Goal: Task Accomplishment & Management: Manage account settings

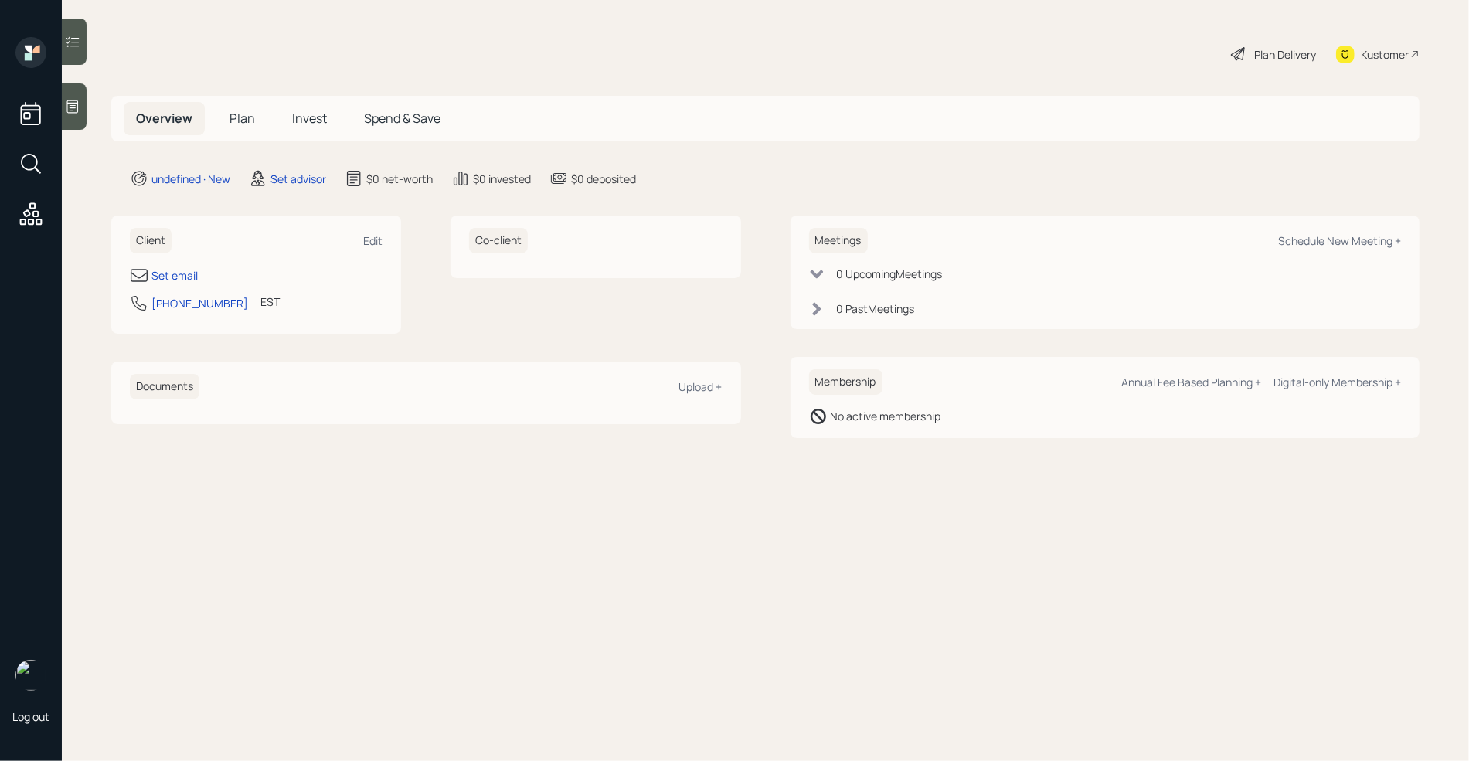
click at [78, 115] on div at bounding box center [74, 106] width 25 height 46
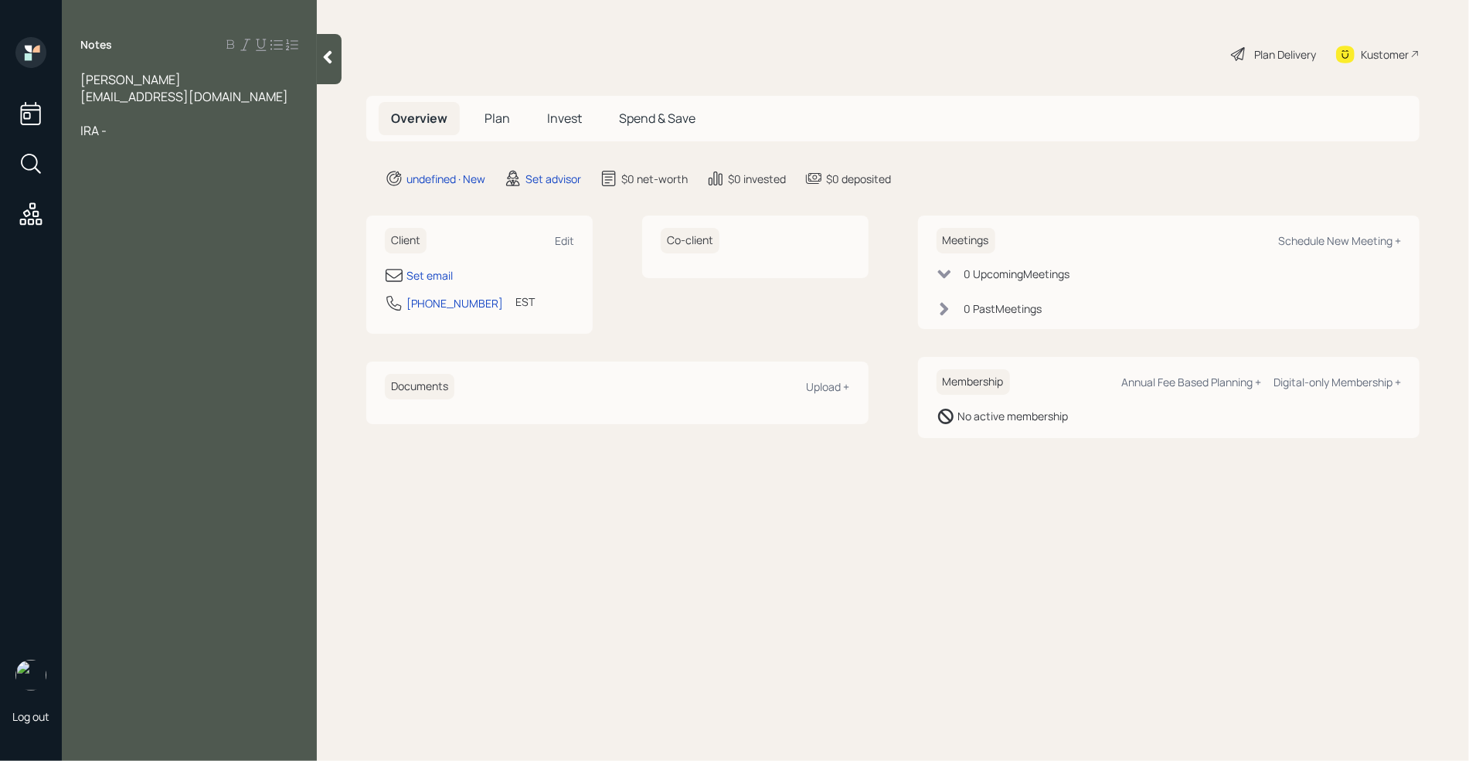
click at [95, 109] on div at bounding box center [189, 113] width 218 height 17
click at [153, 168] on div "IRA -" at bounding box center [189, 164] width 218 height 17
click at [92, 201] on div at bounding box center [189, 198] width 218 height 17
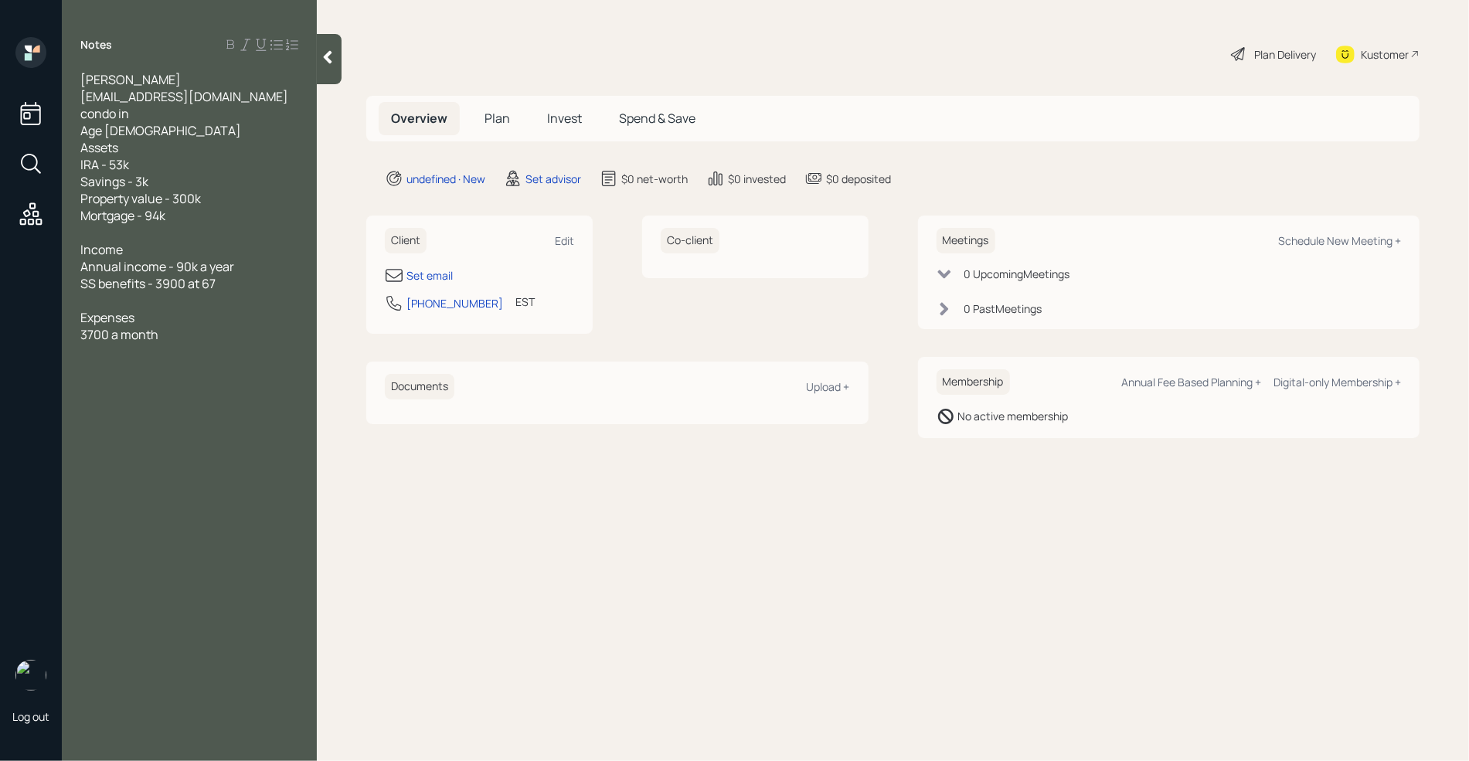
click at [133, 136] on div "Age [DEMOGRAPHIC_DATA]" at bounding box center [189, 130] width 218 height 17
click at [182, 355] on div "3700 a month" at bounding box center [189, 351] width 218 height 17
click at [195, 355] on div "3700 a month" at bounding box center [189, 351] width 218 height 17
click at [126, 408] on div "Notes [PERSON_NAME] [EMAIL_ADDRESS][DOMAIN_NAME] condo in Age [DEMOGRAPHIC_DATA…" at bounding box center [189, 389] width 255 height 705
click at [116, 406] on div "Notes [PERSON_NAME] [EMAIL_ADDRESS][DOMAIN_NAME] condo in Age [DEMOGRAPHIC_DATA…" at bounding box center [189, 389] width 255 height 705
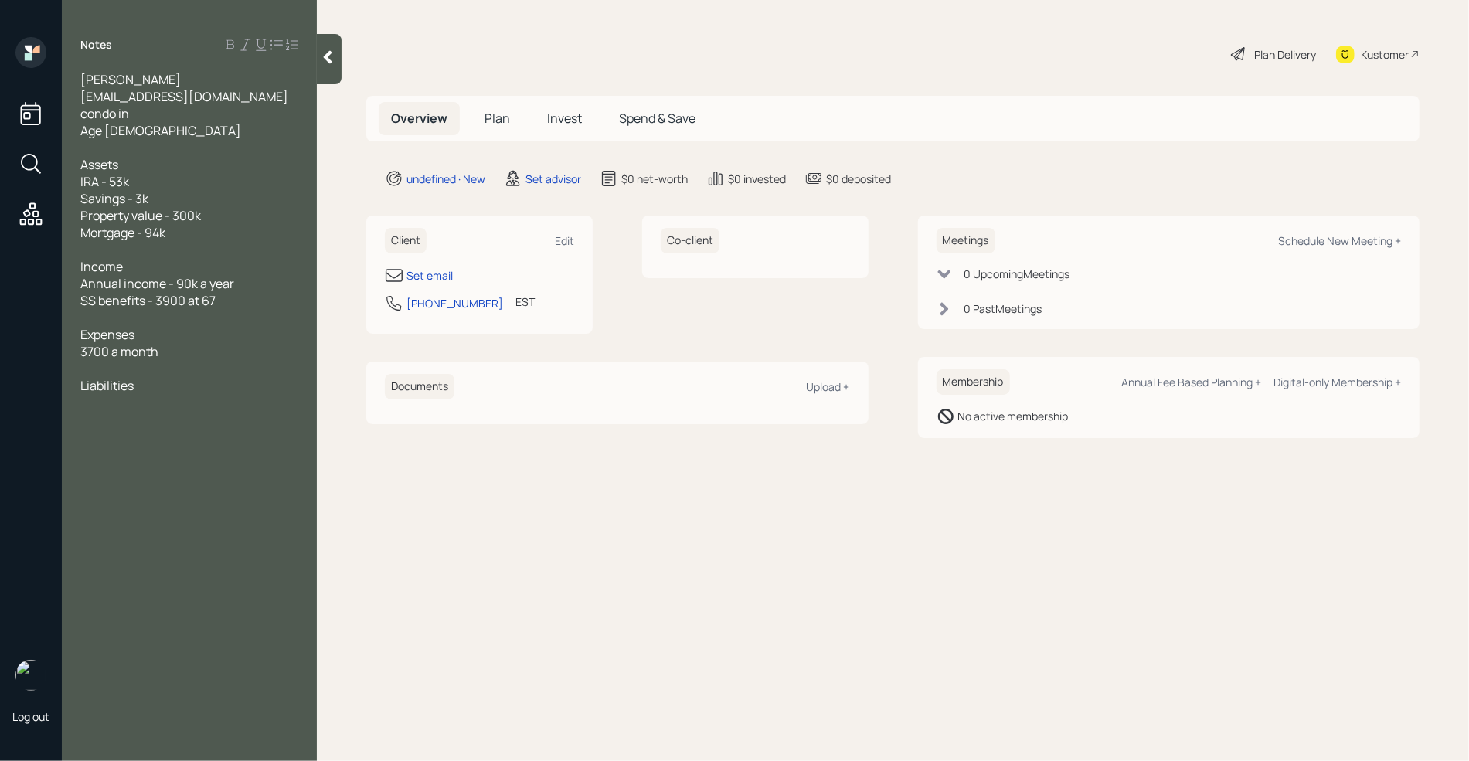
click at [151, 392] on div "Liabilities" at bounding box center [189, 385] width 218 height 17
click at [99, 253] on div at bounding box center [189, 249] width 218 height 17
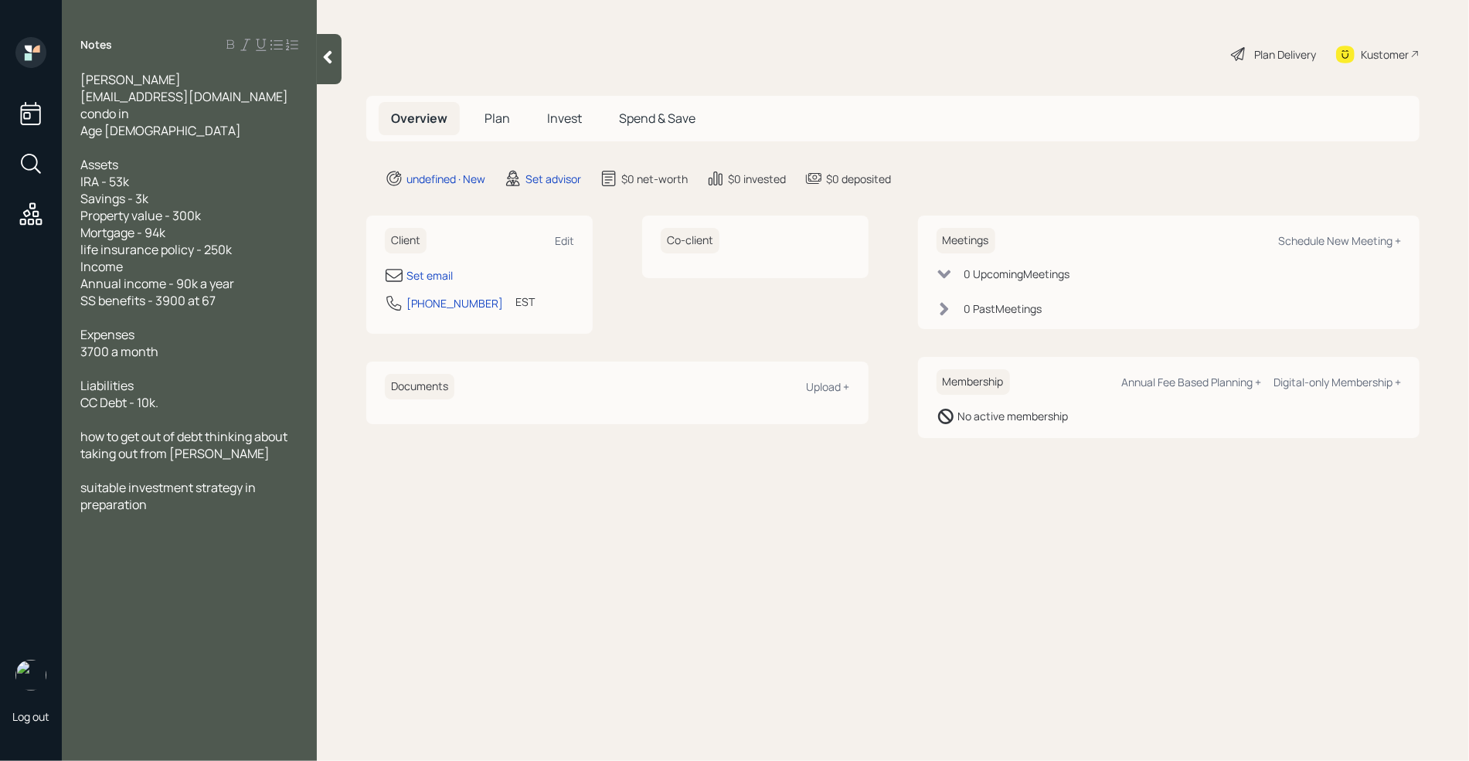
click at [178, 507] on div "suitable investment strategy in preparation" at bounding box center [189, 496] width 218 height 34
click at [197, 690] on div "Notes [PERSON_NAME] [EMAIL_ADDRESS][DOMAIN_NAME] condo in Age [DEMOGRAPHIC_DATA…" at bounding box center [189, 389] width 255 height 705
click at [117, 537] on div "Notes [PERSON_NAME] [EMAIL_ADDRESS][DOMAIN_NAME] condo in Age [DEMOGRAPHIC_DATA…" at bounding box center [189, 389] width 255 height 705
click at [131, 528] on div "suitable investment strategy in preparation legacy planning for her girls" at bounding box center [189, 504] width 218 height 51
click at [487, 620] on main "Plan Delivery Kustomer Overview Plan Invest Spend & Save undefined · New Set ad…" at bounding box center [893, 380] width 1152 height 761
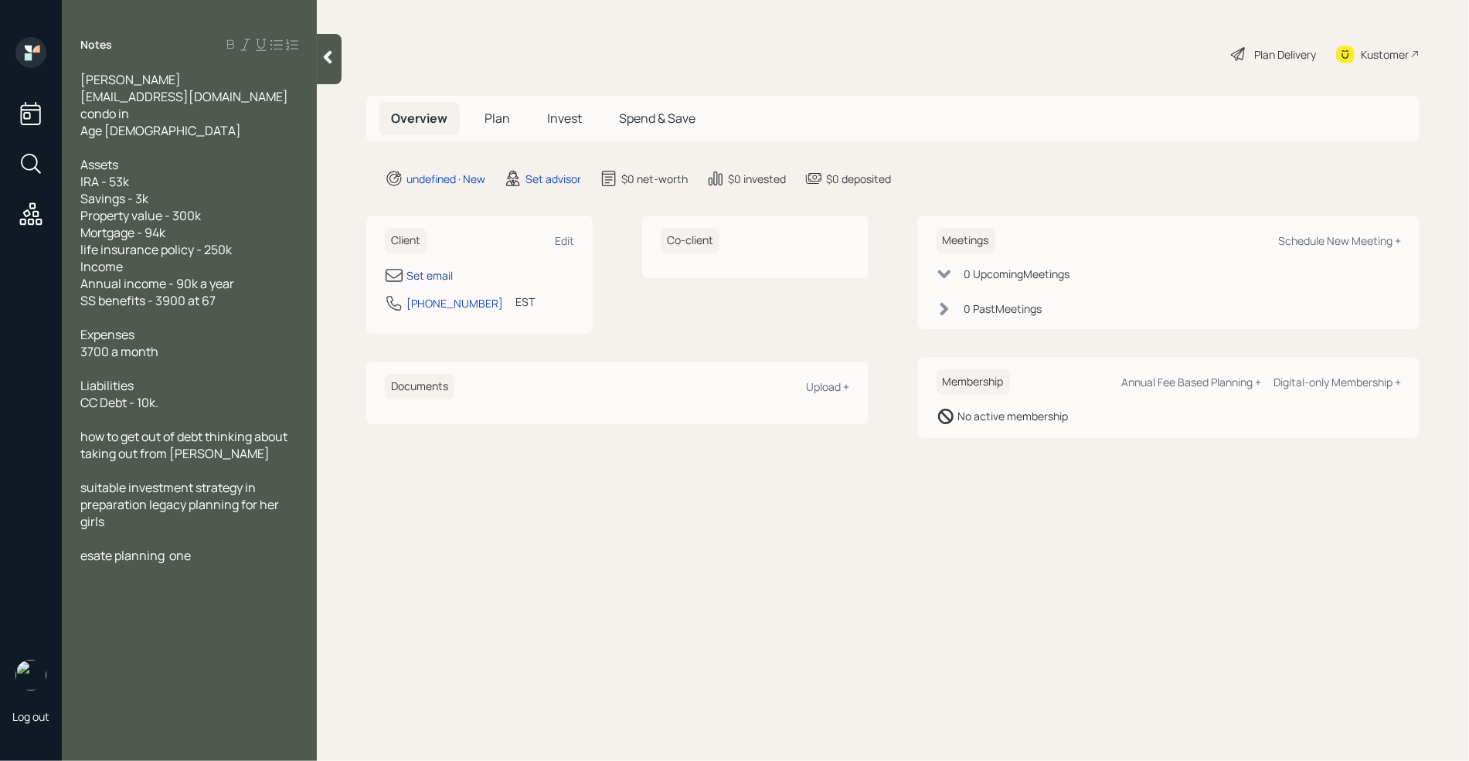
click at [441, 280] on div "Set email" at bounding box center [429, 275] width 46 height 16
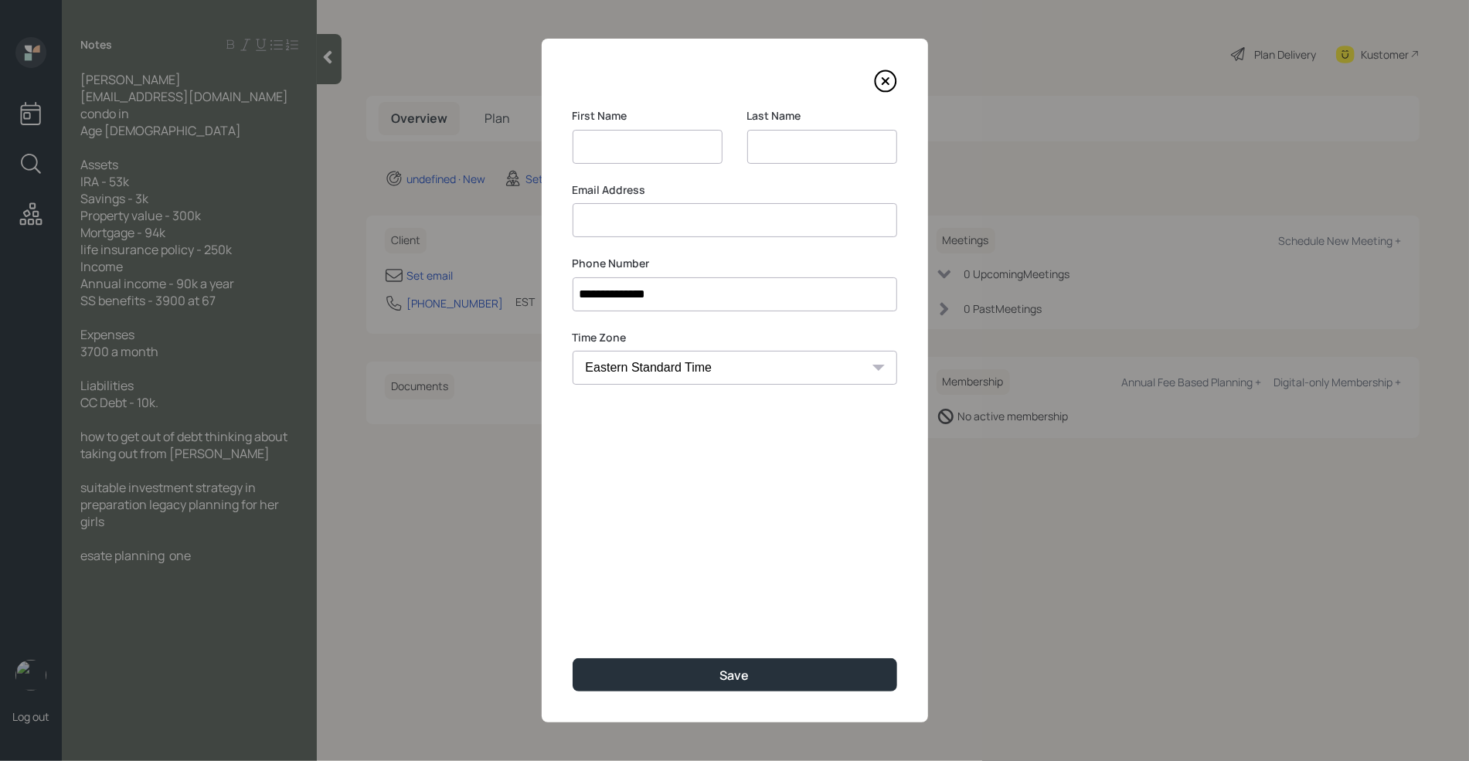
click at [763, 159] on input at bounding box center [822, 147] width 150 height 34
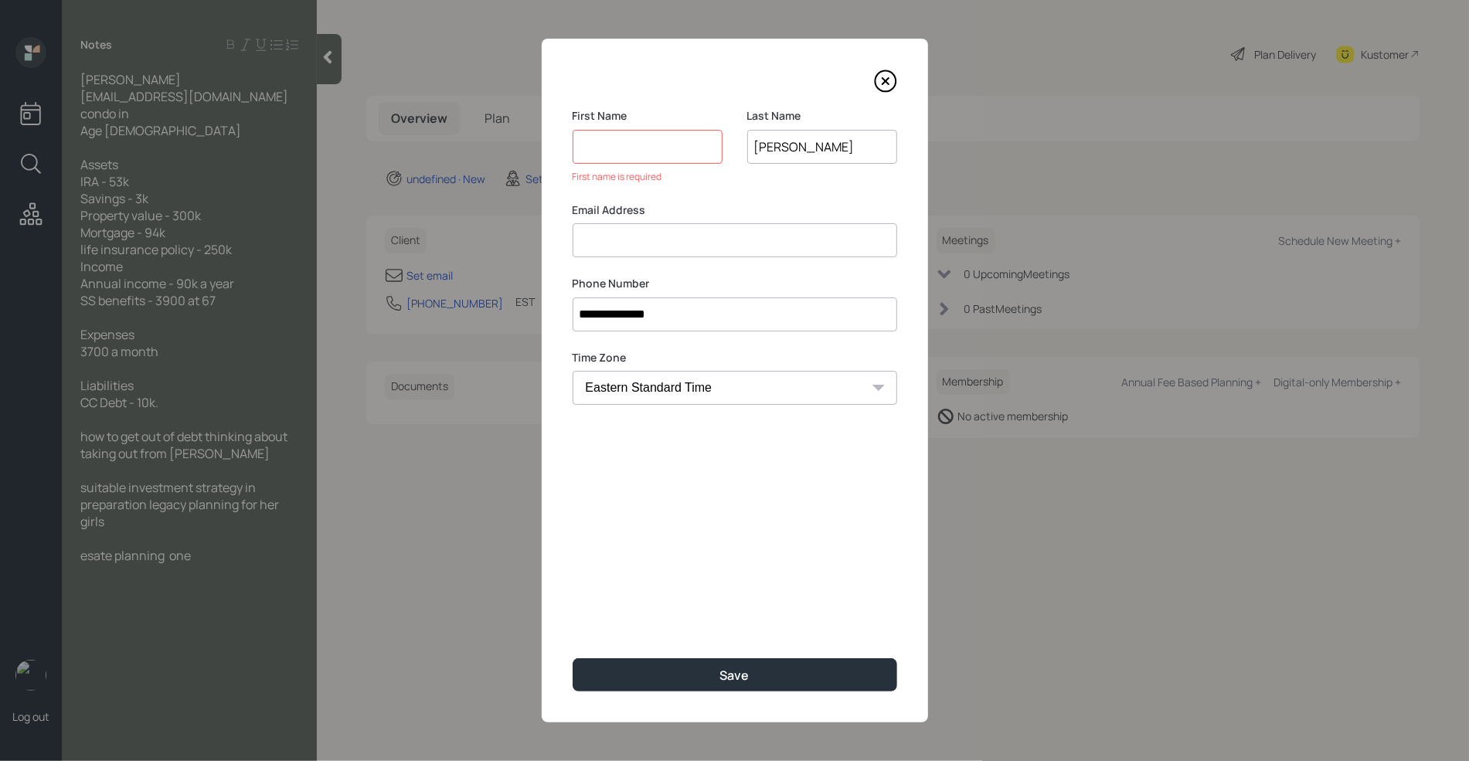
type input "[PERSON_NAME]"
click at [665, 158] on input at bounding box center [647, 147] width 150 height 34
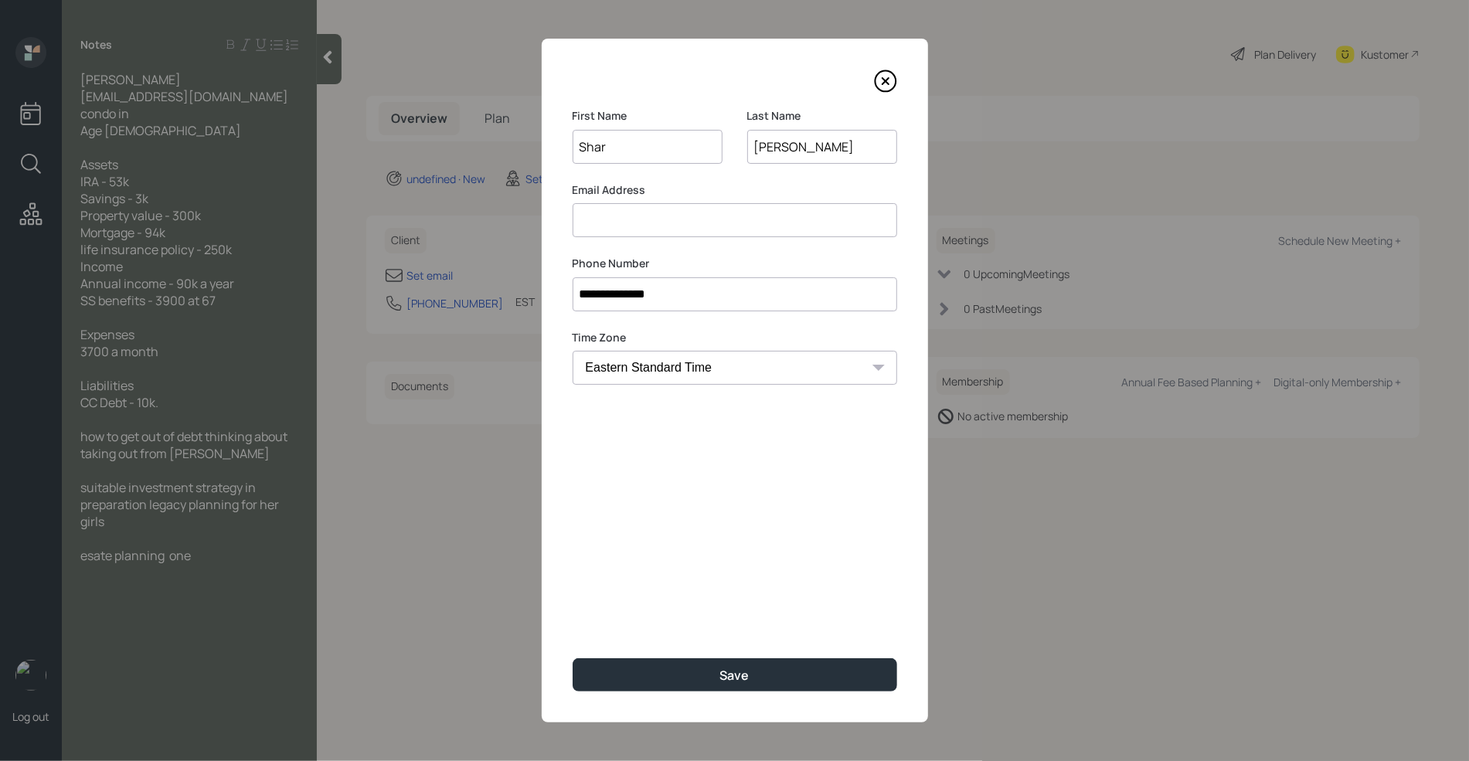
type input "Shar"
click at [673, 222] on input at bounding box center [734, 220] width 324 height 34
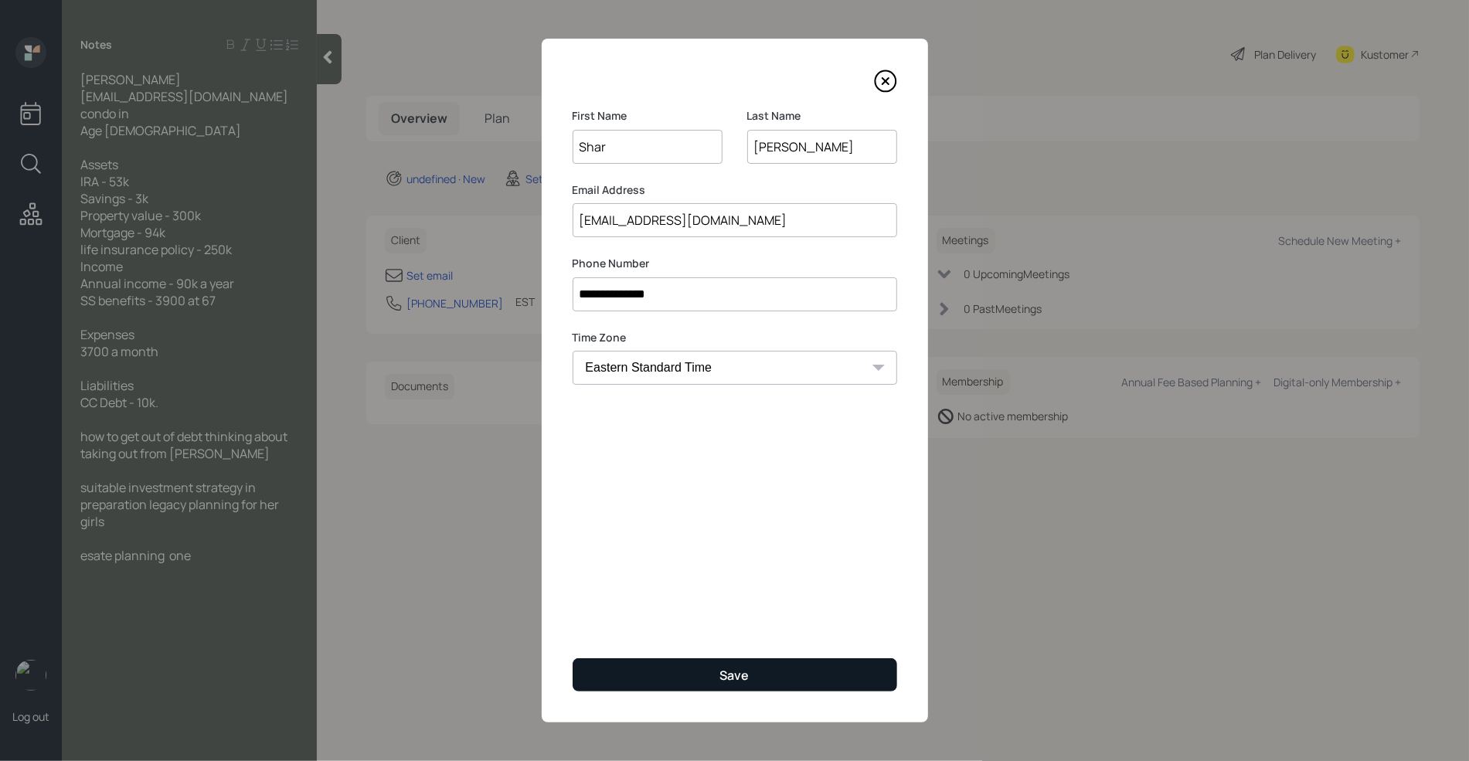
type input "[EMAIL_ADDRESS][DOMAIN_NAME]"
click at [742, 681] on div "Save" at bounding box center [734, 675] width 29 height 17
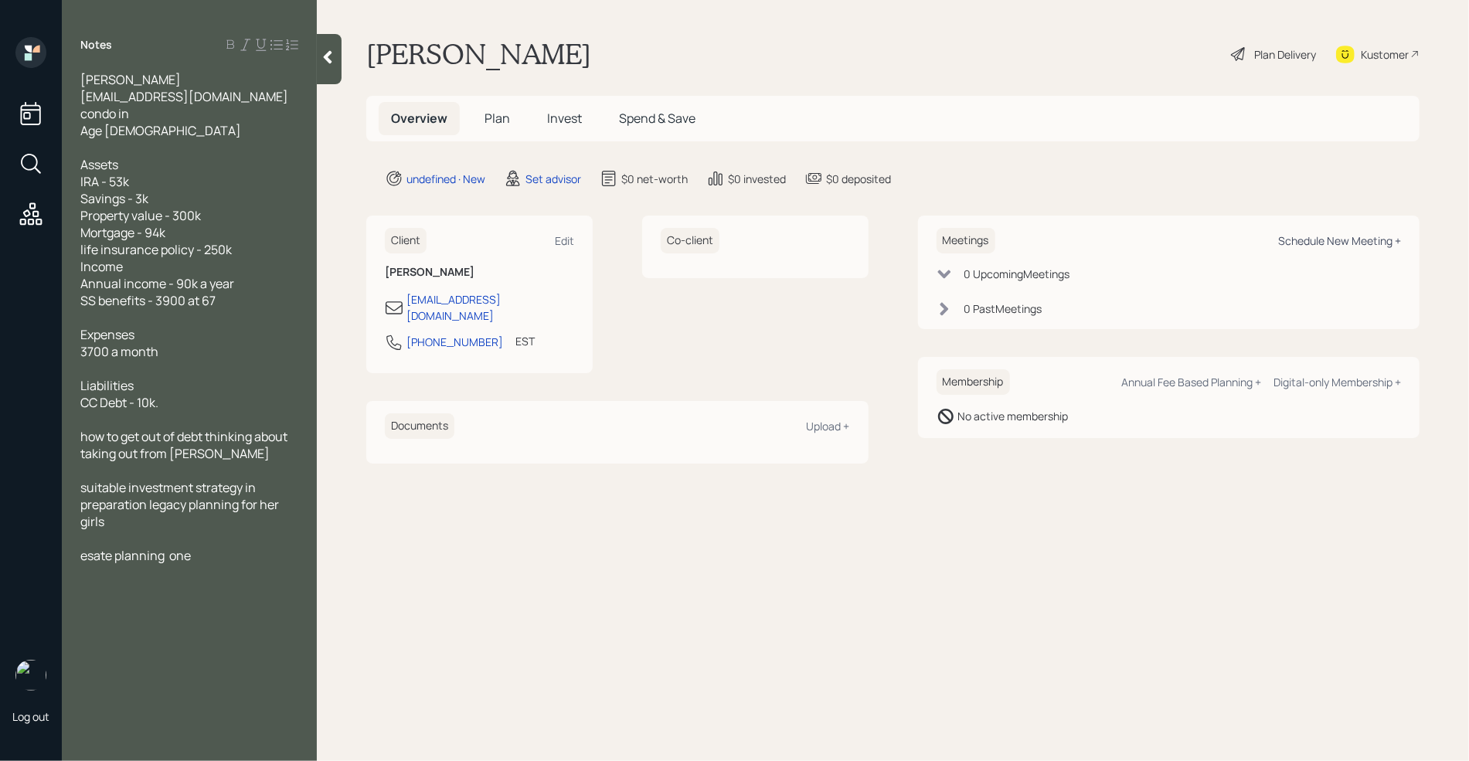
click at [1351, 246] on div "Schedule New Meeting +" at bounding box center [1339, 240] width 123 height 15
select select "round-[PERSON_NAME]"
